Goal: Task Accomplishment & Management: Manage account settings

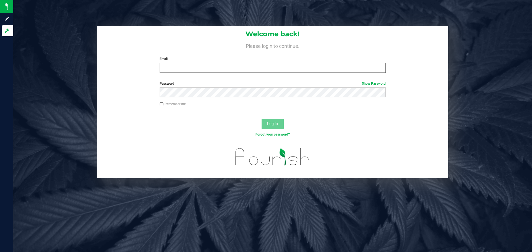
click at [172, 63] on input "Email" at bounding box center [272, 68] width 226 height 10
click at [199, 71] on input "[EMAIL_ADDRESS][DOMAIN_NAME]" at bounding box center [272, 68] width 226 height 10
type input "[EMAIL_ADDRESS][DOMAIN_NAME]"
click at [261, 119] on button "Log In" at bounding box center [272, 124] width 22 height 10
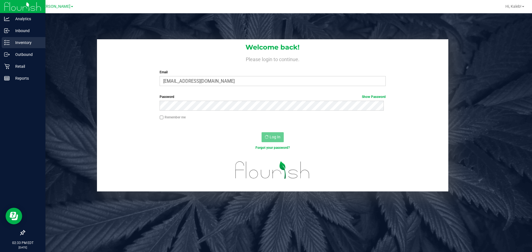
click at [7, 41] on line at bounding box center [7, 41] width 3 height 0
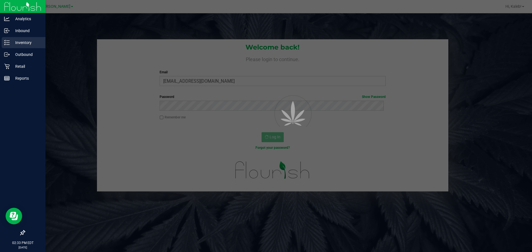
click at [7, 41] on line at bounding box center [7, 41] width 3 height 0
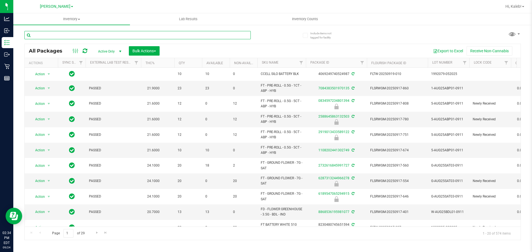
click at [105, 36] on input "text" at bounding box center [137, 35] width 226 height 8
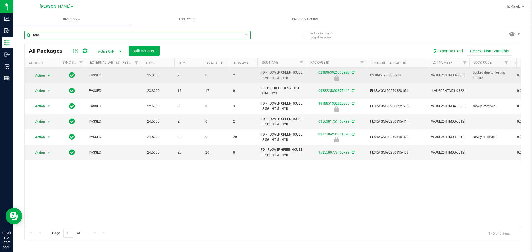
type input "htm"
click at [39, 75] on span "Action" at bounding box center [37, 76] width 15 height 8
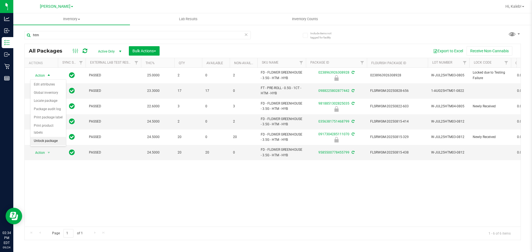
click at [53, 137] on li "Unlock package" at bounding box center [47, 141] width 35 height 8
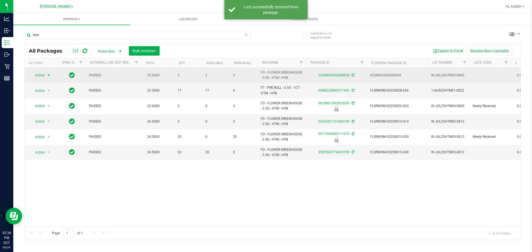
click at [45, 77] on span "Action" at bounding box center [37, 75] width 15 height 8
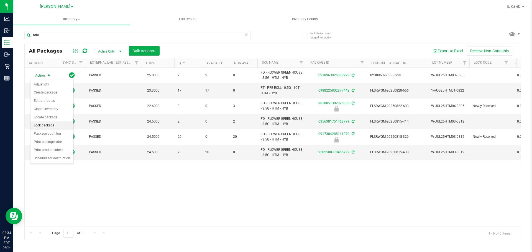
click at [47, 122] on li "Lock package" at bounding box center [51, 126] width 43 height 8
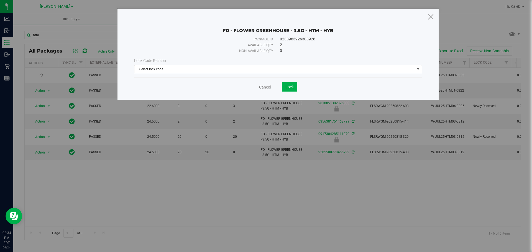
click at [186, 70] on span "Select lock code" at bounding box center [274, 69] width 280 height 8
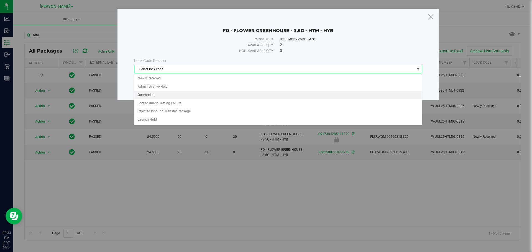
click at [160, 95] on li "Quarantine" at bounding box center [277, 95] width 287 height 8
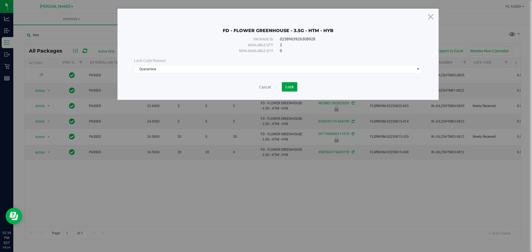
click at [295, 86] on button "Lock" at bounding box center [290, 86] width 16 height 9
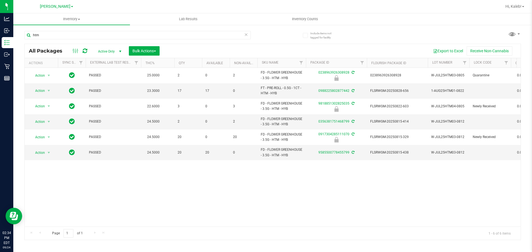
click at [247, 36] on icon at bounding box center [246, 34] width 4 height 7
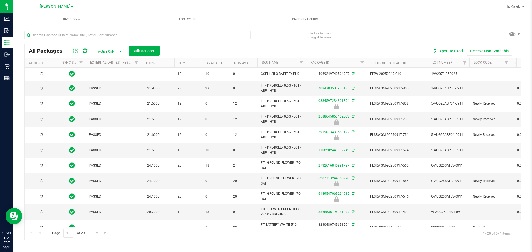
click at [294, 46] on div "Export to Excel Receive Non-Cannabis" at bounding box center [340, 50] width 352 height 9
type input "2026-03-16"
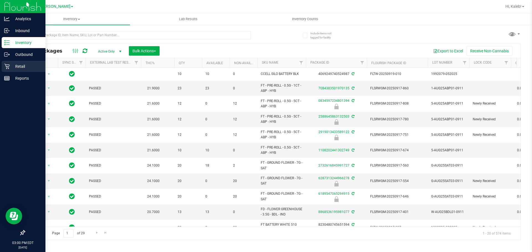
click at [9, 68] on icon at bounding box center [7, 67] width 6 height 6
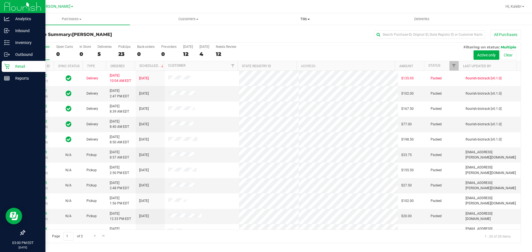
click at [303, 14] on uib-tab-heading "Tills Manage tills Reconcile e-payments" at bounding box center [305, 19] width 116 height 11
click at [293, 34] on li "Manage tills" at bounding box center [304, 33] width 117 height 7
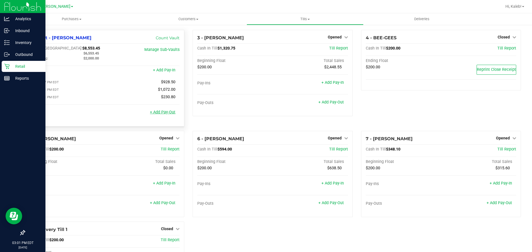
click at [161, 113] on link "+ Add Pay-Out" at bounding box center [162, 112] width 25 height 5
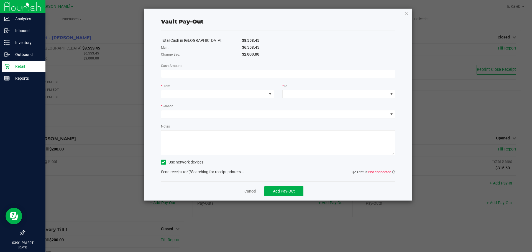
click at [531, 142] on ngb-modal-window "Vault Pay-Out Total Cash in Vault: $8,553.45 Main: $6,553.45 Change Bag: $2,000…" at bounding box center [268, 126] width 536 height 252
click at [393, 171] on icon at bounding box center [393, 172] width 3 height 4
click at [394, 171] on icon at bounding box center [393, 172] width 3 height 4
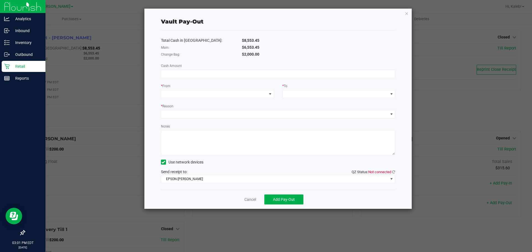
click at [394, 168] on div "Total Cash in Vault: $8,553.45 Main: $6,553.45 Change Bag: $2,000.00 Cash Amoun…" at bounding box center [278, 109] width 234 height 159
click at [393, 171] on icon at bounding box center [393, 172] width 3 height 4
click at [305, 184] on div "Total Cash in Vault: $8,553.45 Main: $6,553.45 Change Bag: $2,000.00 Cash Amoun…" at bounding box center [278, 109] width 234 height 159
click at [307, 176] on span "EPSON-BECK" at bounding box center [274, 179] width 227 height 8
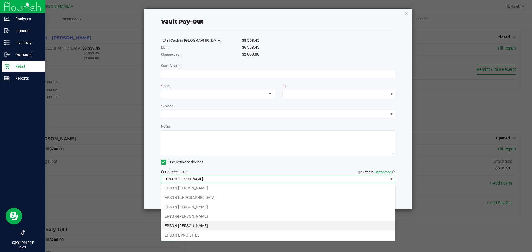
scroll to position [29, 0]
click at [228, 230] on li "EPSON-DWIGHT YOAKAM" at bounding box center [278, 225] width 234 height 9
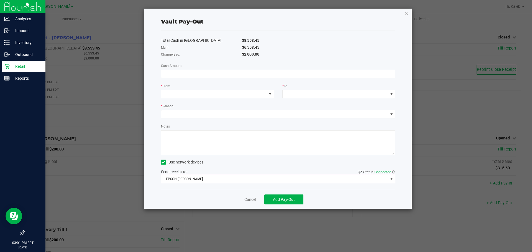
click at [220, 179] on span "EPSON-DWIGHT YOAKAM" at bounding box center [274, 179] width 227 height 8
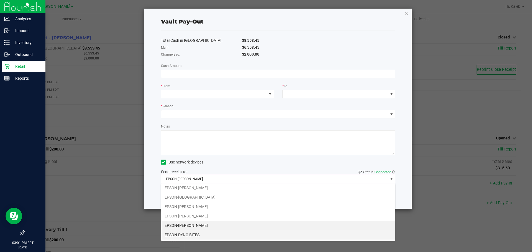
click at [200, 234] on li "EPSON-DYNO BITES" at bounding box center [278, 234] width 234 height 9
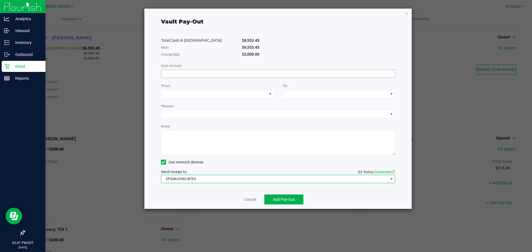
click at [217, 77] on input at bounding box center [278, 74] width 234 height 8
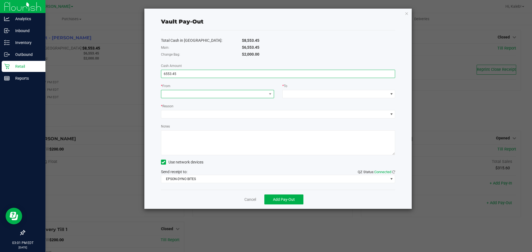
type input "$6,553.45"
click at [203, 96] on span at bounding box center [213, 94] width 105 height 8
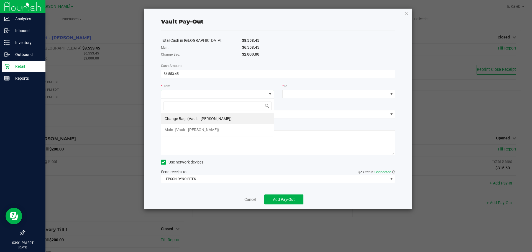
scroll to position [8, 113]
click at [208, 127] on div "Main (Vault - Brandon WC)" at bounding box center [191, 130] width 55 height 10
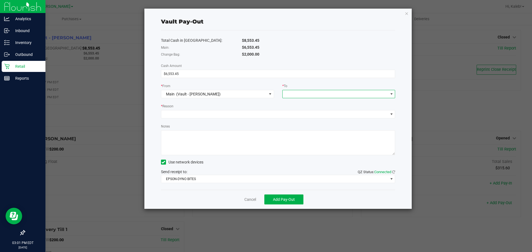
click at [306, 95] on span at bounding box center [334, 94] width 105 height 8
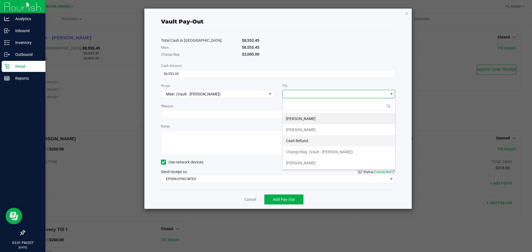
scroll to position [22, 0]
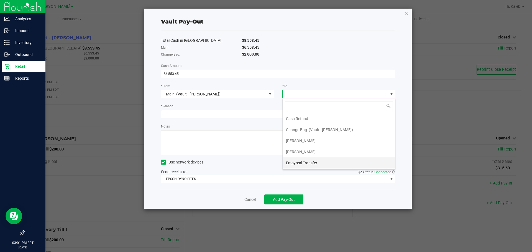
click at [300, 159] on div "Empyreal Transfer" at bounding box center [302, 163] width 32 height 10
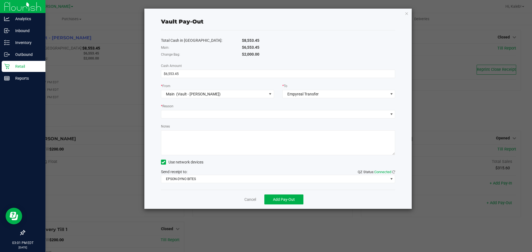
click at [265, 109] on div "* Reason" at bounding box center [278, 106] width 234 height 7
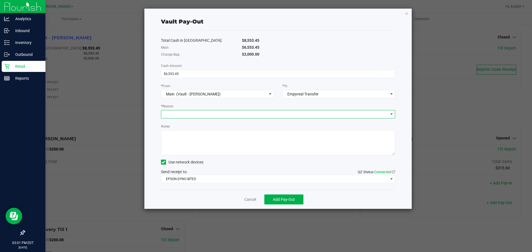
click at [270, 114] on span at bounding box center [274, 114] width 227 height 8
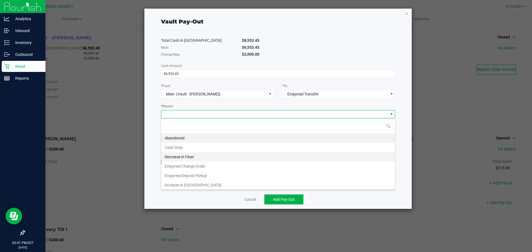
scroll to position [1, 0]
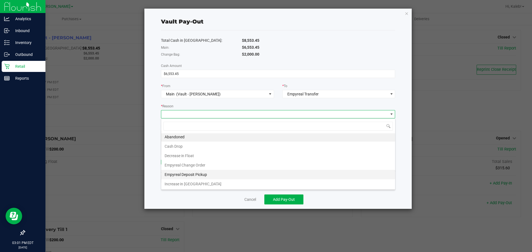
drag, startPoint x: 262, startPoint y: 164, endPoint x: 259, endPoint y: 171, distance: 7.6
click at [259, 171] on ul "Abandoned Cash Drop Decrease in Float Empyreal Change Order Empyreal Deposit Pi…" at bounding box center [278, 160] width 234 height 56
click at [259, 171] on li "Empyreal Deposit Pickup" at bounding box center [278, 174] width 234 height 9
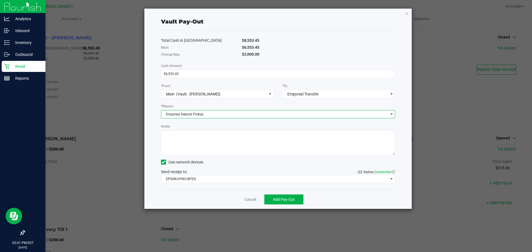
click at [256, 147] on textarea "Notes" at bounding box center [278, 142] width 234 height 25
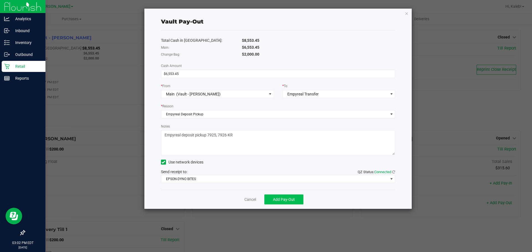
type textarea "Empyreal deposit pickup 7925, 7926-KR"
click at [277, 201] on span "Add Pay-Out" at bounding box center [284, 199] width 22 height 4
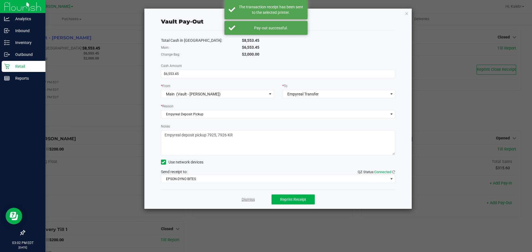
click at [251, 200] on link "Dismiss" at bounding box center [247, 200] width 13 height 6
